Goal: Complete application form: Complete application form

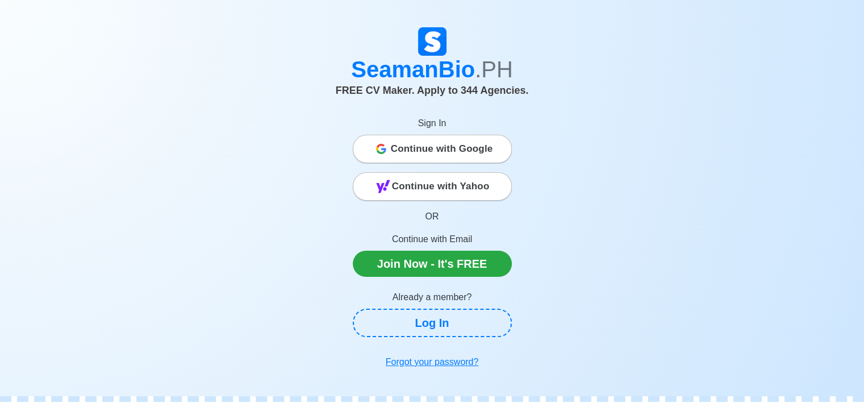
click at [460, 147] on span "Continue with Google" at bounding box center [442, 148] width 102 height 23
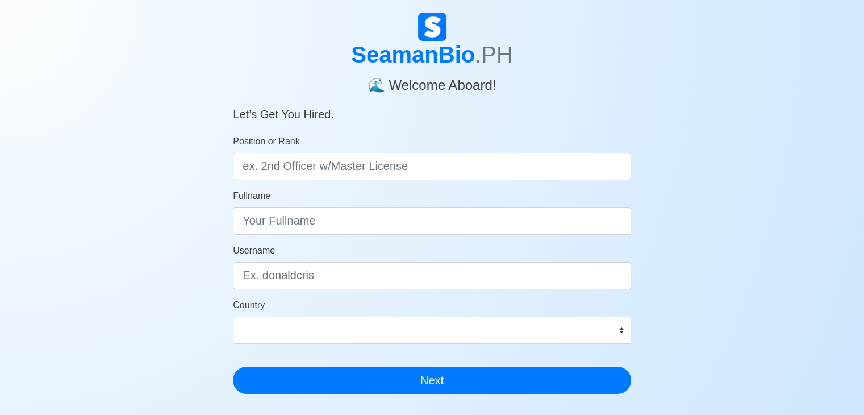
scroll to position [26, 0]
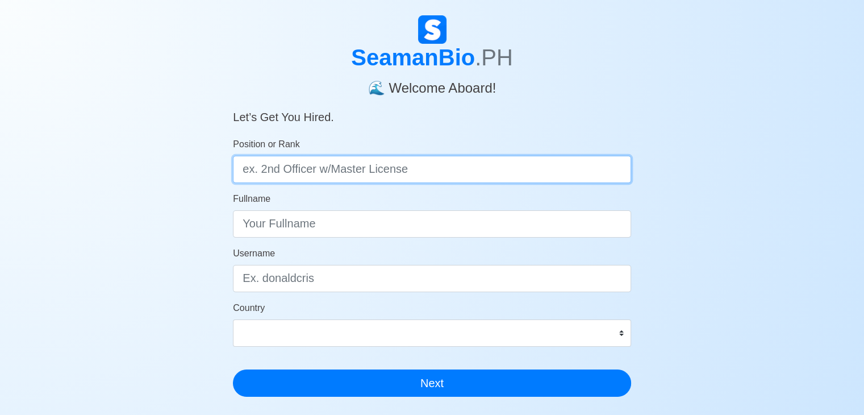
click at [404, 164] on input "Position or Rank" at bounding box center [432, 169] width 398 height 27
type input "BOSUN"
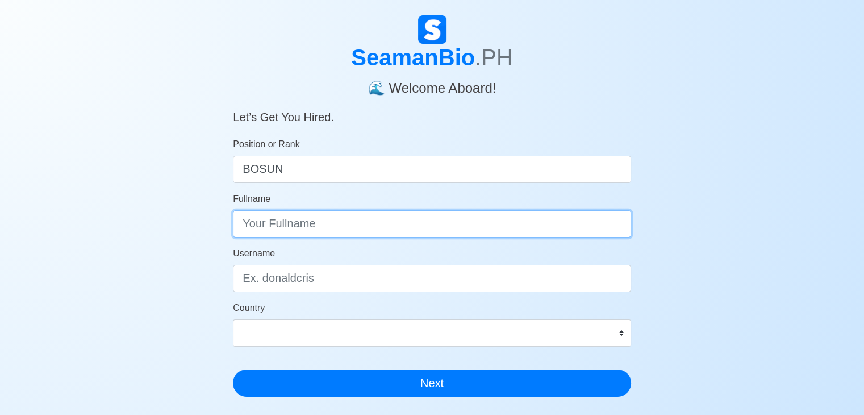
click at [326, 223] on input "Fullname" at bounding box center [432, 223] width 398 height 27
type input "Leonardo T. Villarmino"
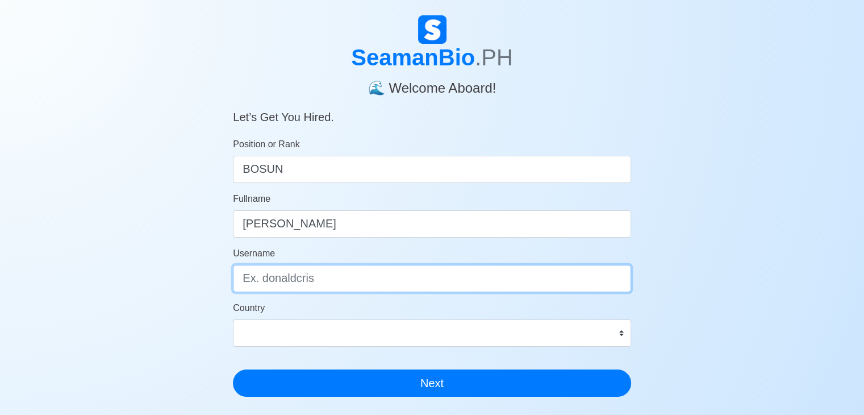
click at [322, 280] on input "Username" at bounding box center [432, 278] width 398 height 27
type input "Leonardo"
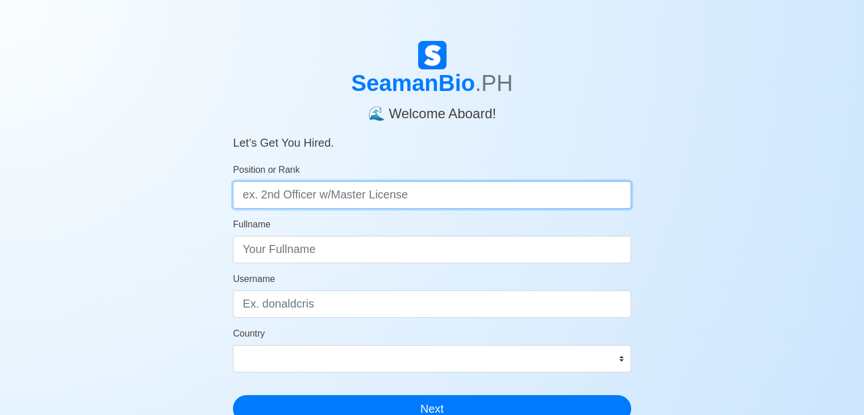
click at [319, 199] on input "Position or Rank" at bounding box center [432, 194] width 398 height 27
click at [357, 188] on input "Position or Rank" at bounding box center [432, 194] width 398 height 27
